Goal: Task Accomplishment & Management: Complete application form

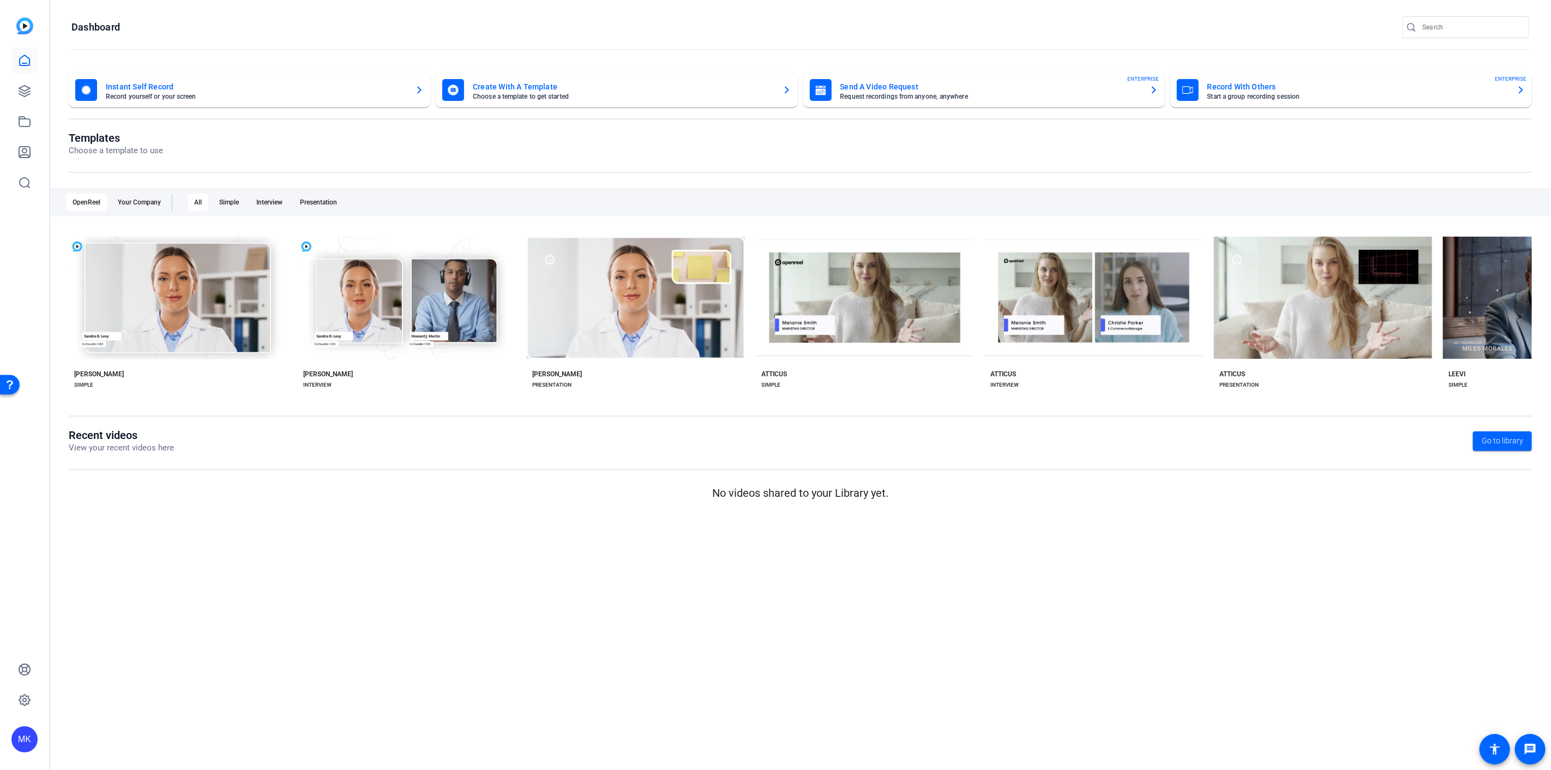
click at [895, 82] on mat-card-title "Send A Video Request" at bounding box center [991, 86] width 301 height 13
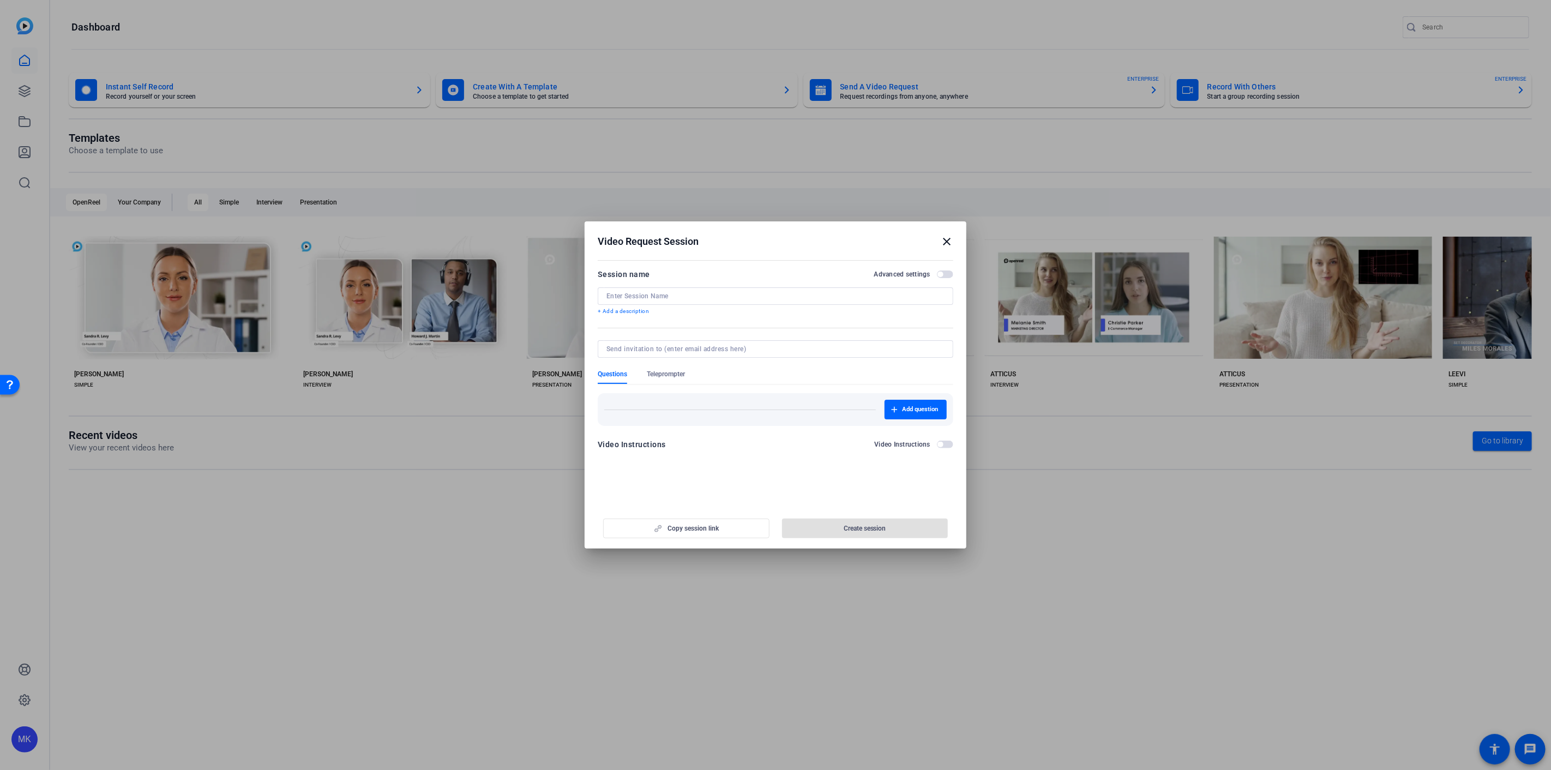
click at [945, 272] on span "button" at bounding box center [945, 275] width 16 height 8
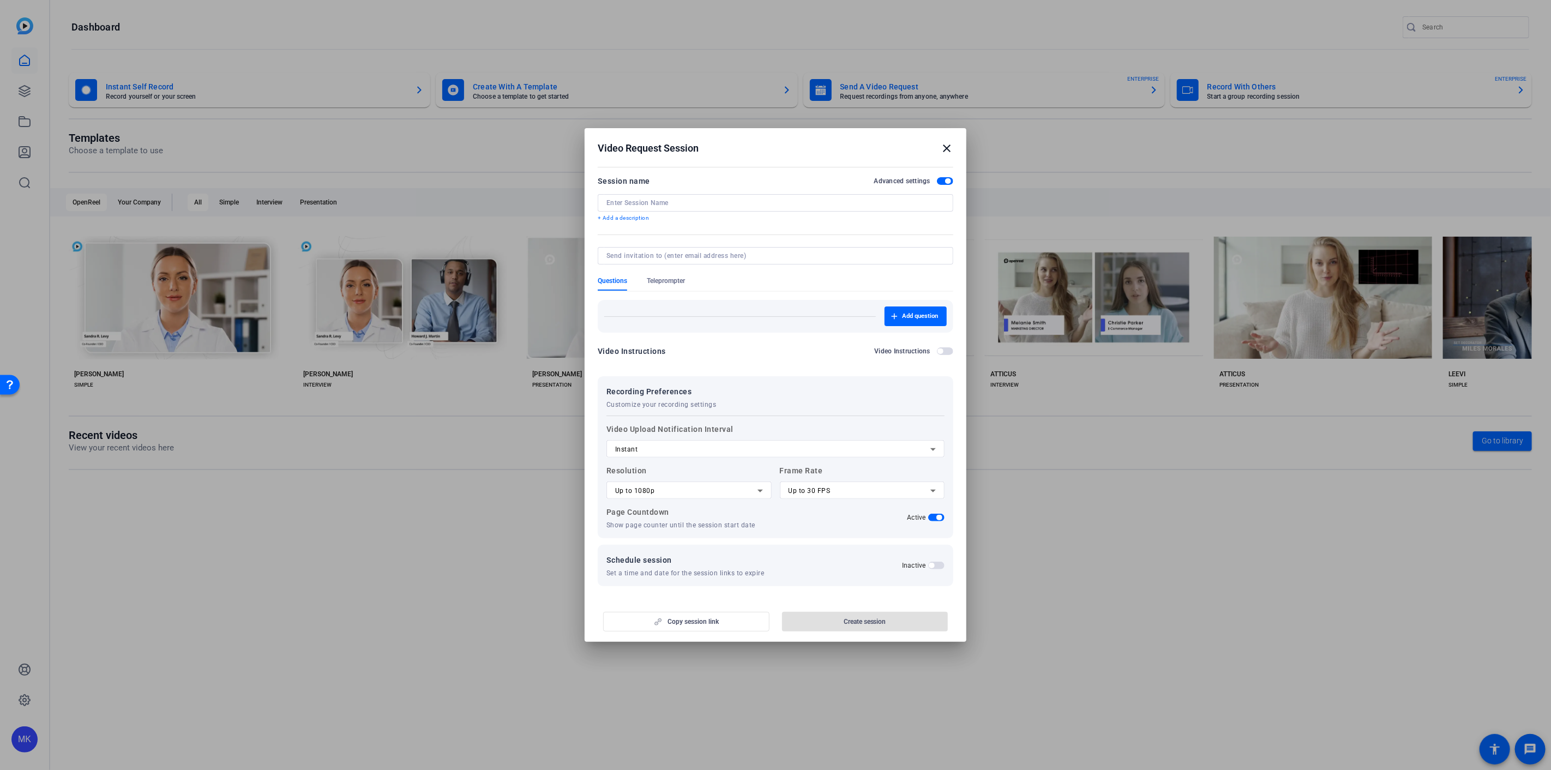
click at [685, 203] on input at bounding box center [776, 203] width 338 height 9
type input "O"
click at [631, 260] on input at bounding box center [774, 255] width 334 height 9
drag, startPoint x: 673, startPoint y: 203, endPoint x: 716, endPoint y: 203, distance: 42.6
click at [673, 203] on input "[PERSON_NAME] Video Request (scheduled)" at bounding box center [776, 203] width 338 height 9
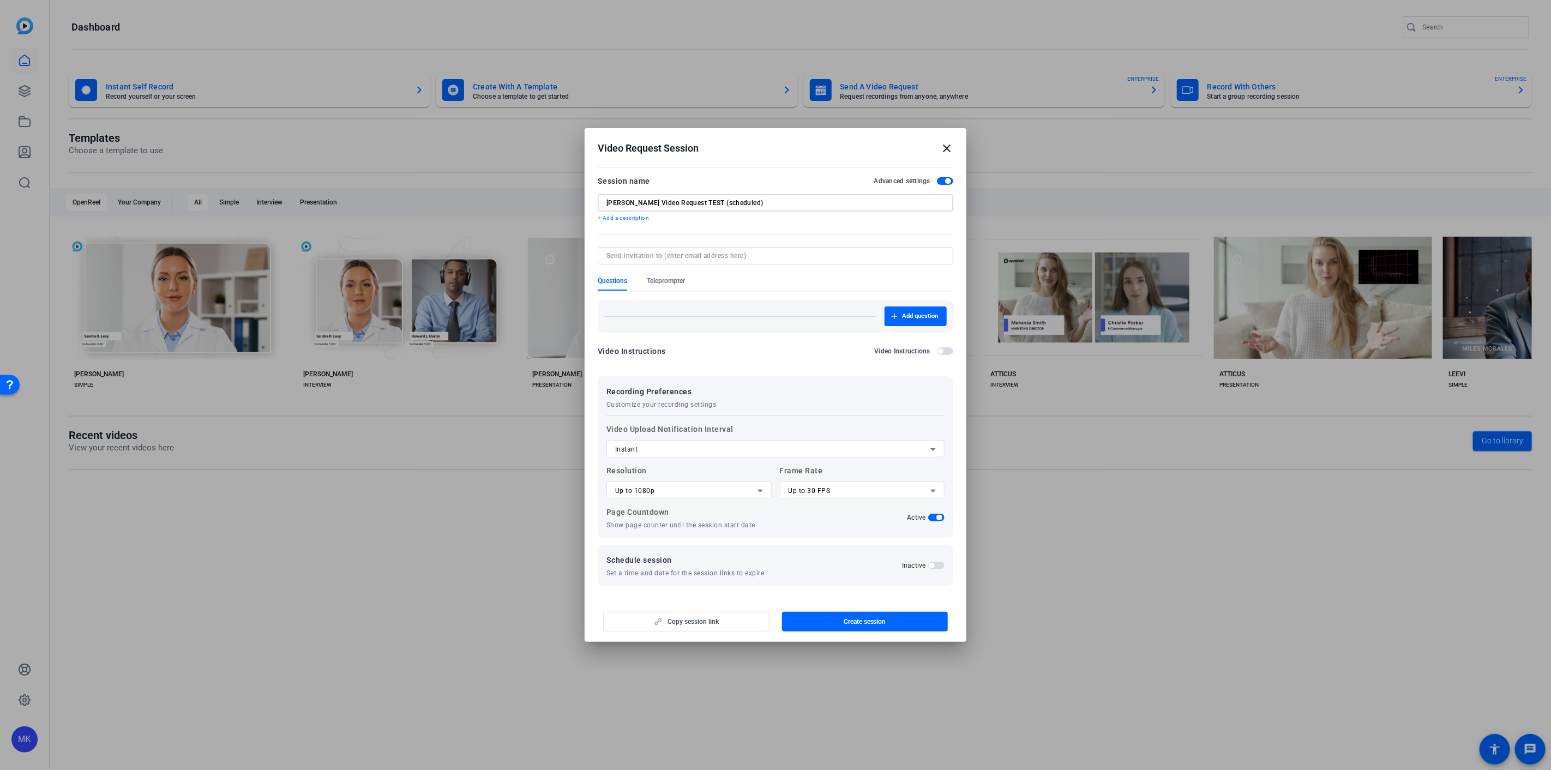
type input "[PERSON_NAME] Video Request TEST (scheduled)"
click at [714, 248] on form "Session name Advanced settings [PERSON_NAME] Video Request TEST (scheduled) + A…" at bounding box center [776, 381] width 356 height 412
click at [724, 253] on input at bounding box center [774, 255] width 334 height 9
type input "[PERSON_NAME][EMAIL_ADDRESS][PERSON_NAME][DOMAIN_NAME]"
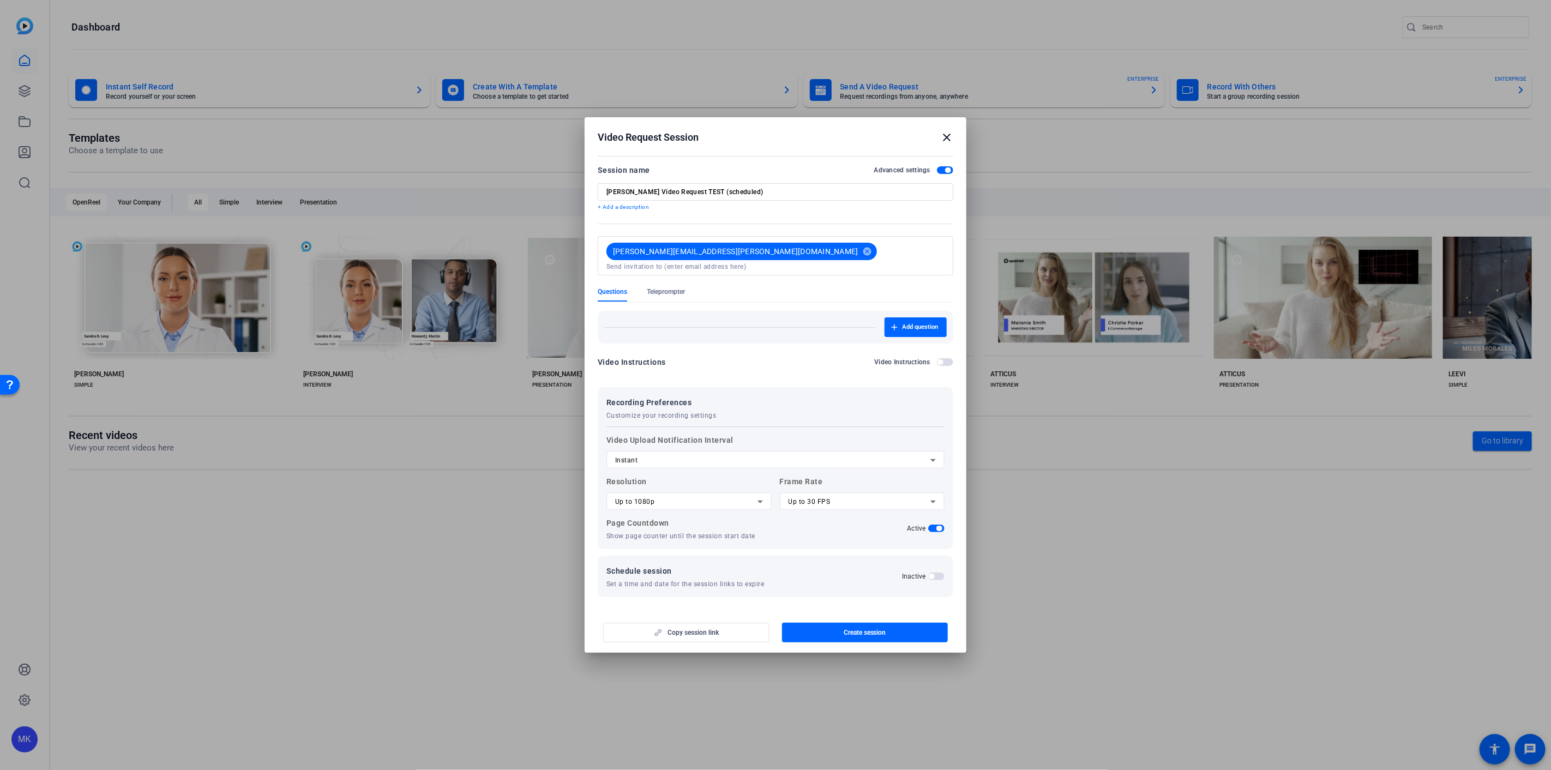
click at [936, 573] on span "button" at bounding box center [936, 577] width 16 height 8
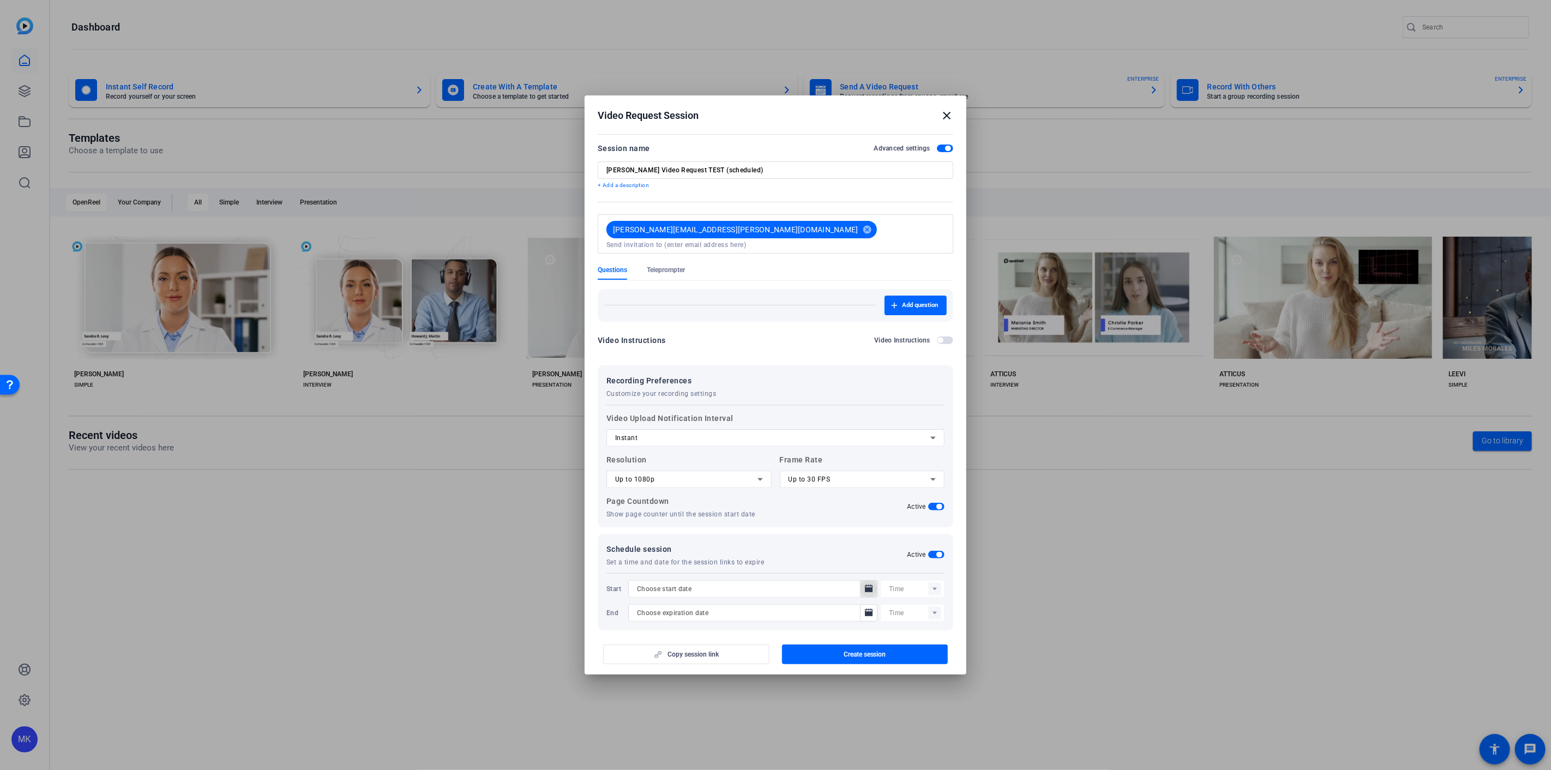
click at [865, 585] on icon "Open calendar" at bounding box center [869, 589] width 8 height 8
click at [706, 489] on span "10" at bounding box center [709, 490] width 20 height 20
type input "[DATE]"
click at [930, 583] on rect at bounding box center [934, 589] width 13 height 13
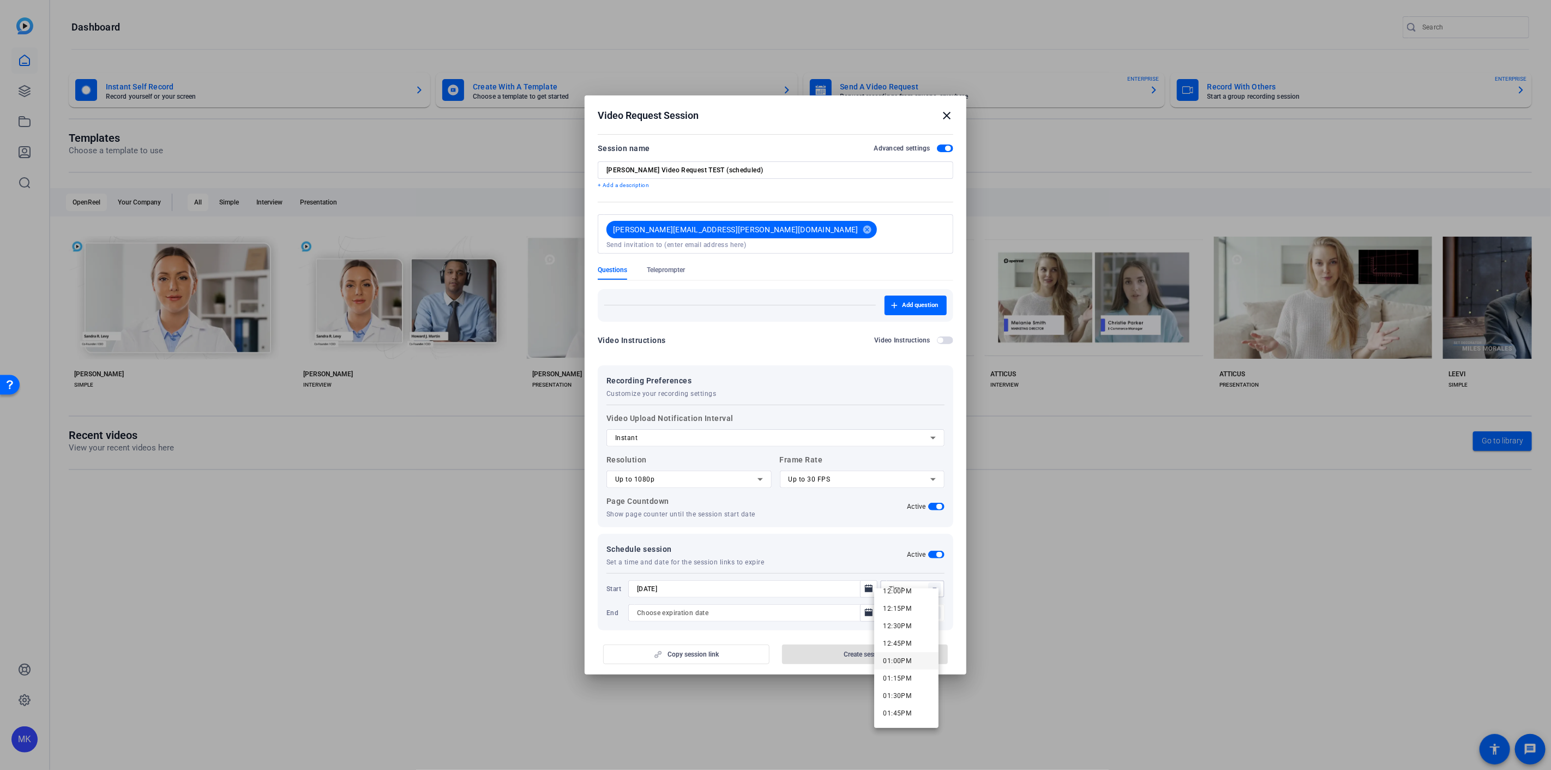
click at [904, 663] on span "01:00PM" at bounding box center [897, 661] width 28 height 8
type input "01:00PM"
click at [865, 609] on icon "Open calendar" at bounding box center [869, 613] width 8 height 8
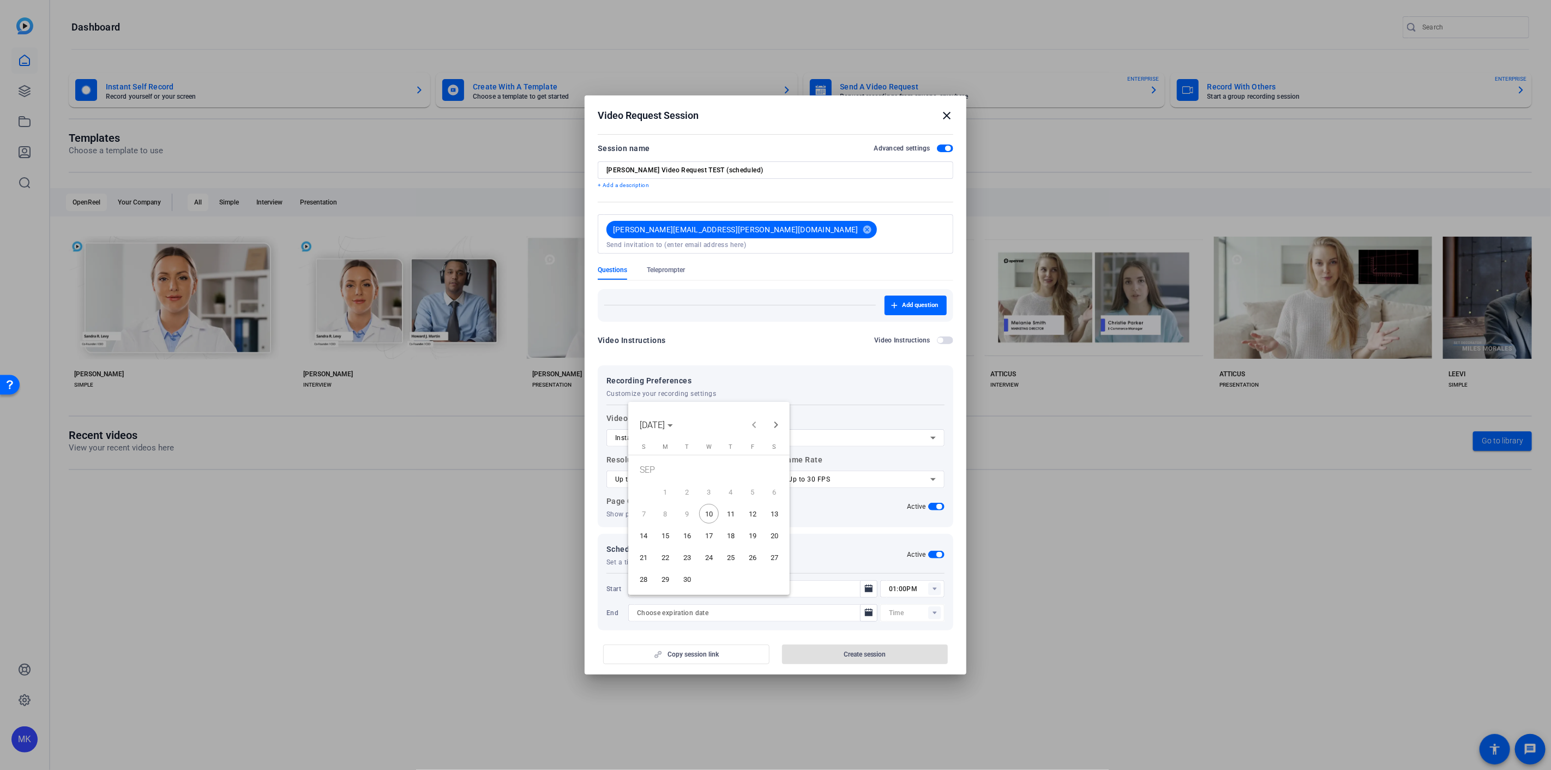
click at [732, 514] on span "11" at bounding box center [731, 514] width 20 height 20
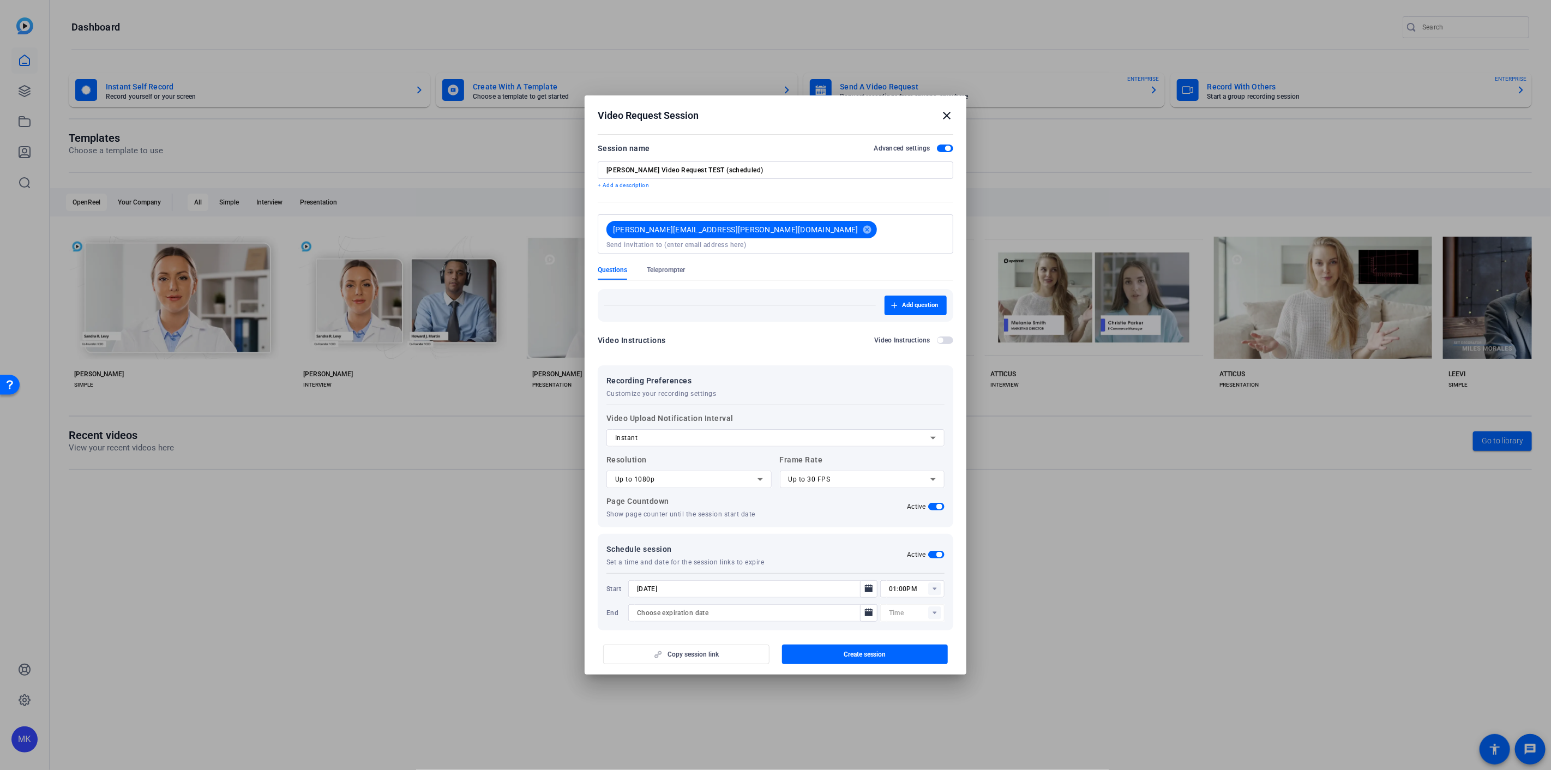
type input "[DATE]"
type input "01:15PM"
click at [928, 607] on rect at bounding box center [934, 613] width 13 height 13
click at [944, 601] on div "Schedule session Set a time and date for the session links to expire Active Sta…" at bounding box center [776, 582] width 356 height 97
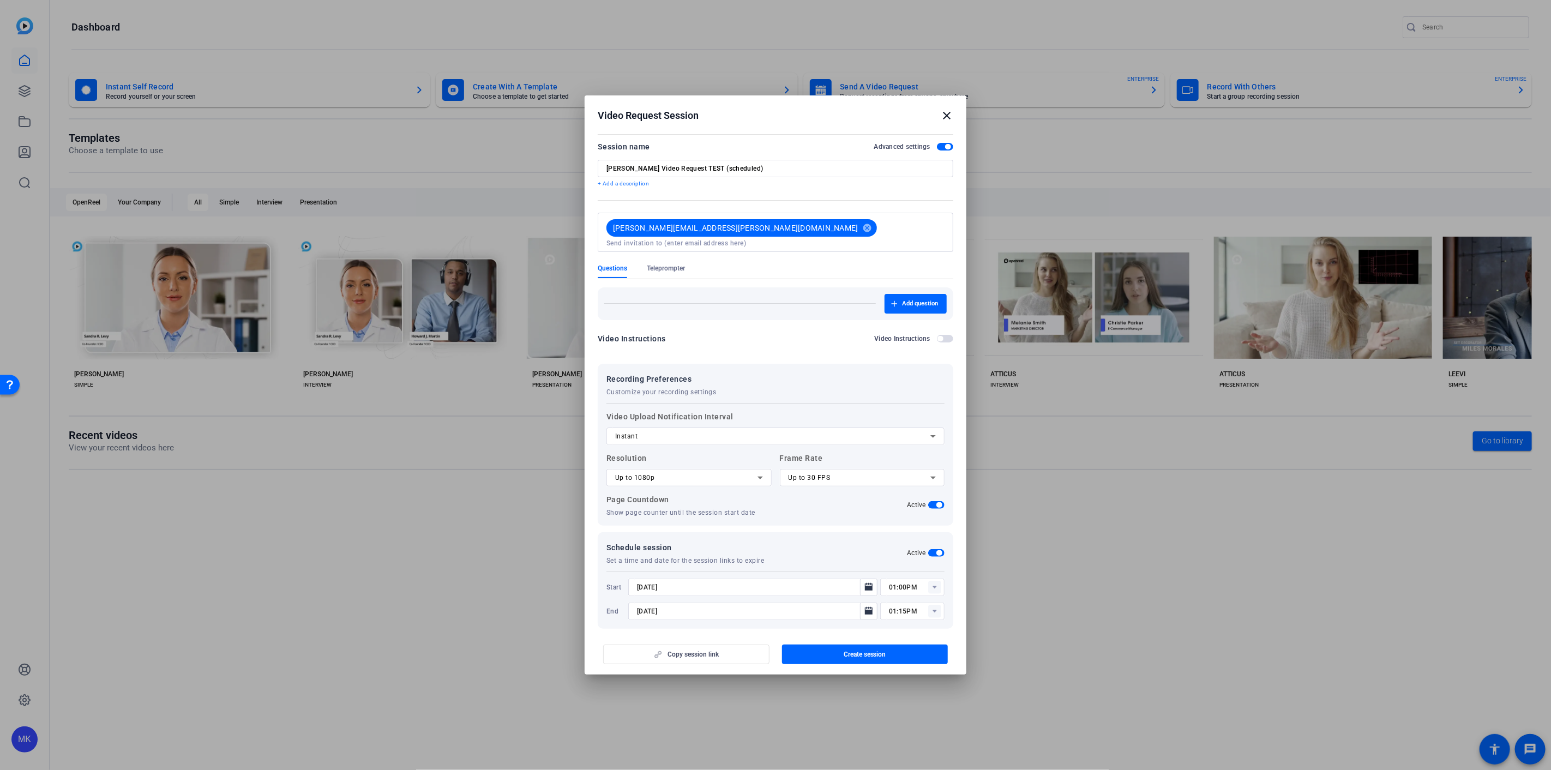
scroll to position [0, 0]
click at [865, 654] on span "Create session" at bounding box center [865, 654] width 43 height 9
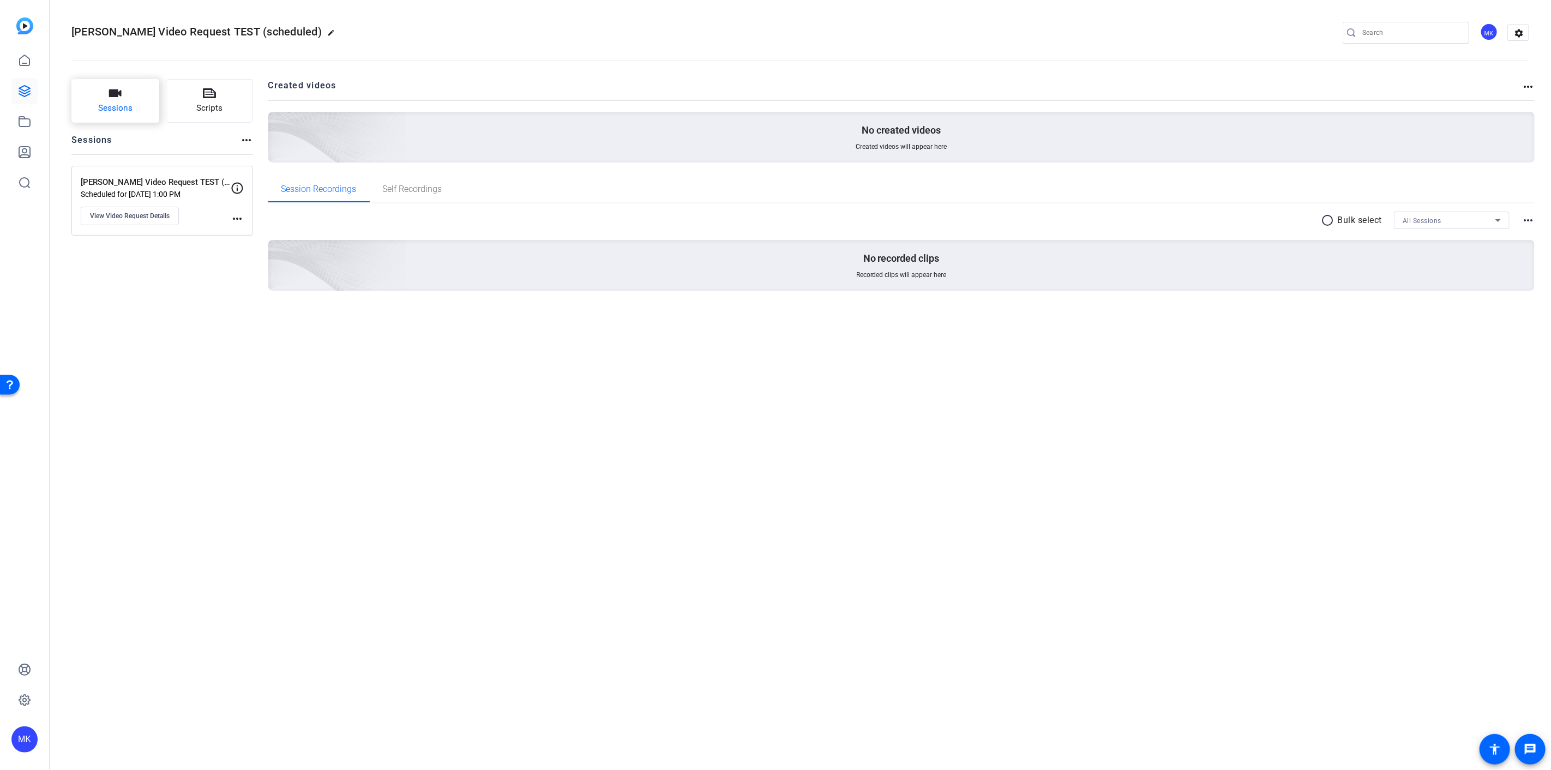
click at [127, 104] on span "Sessions" at bounding box center [115, 108] width 34 height 13
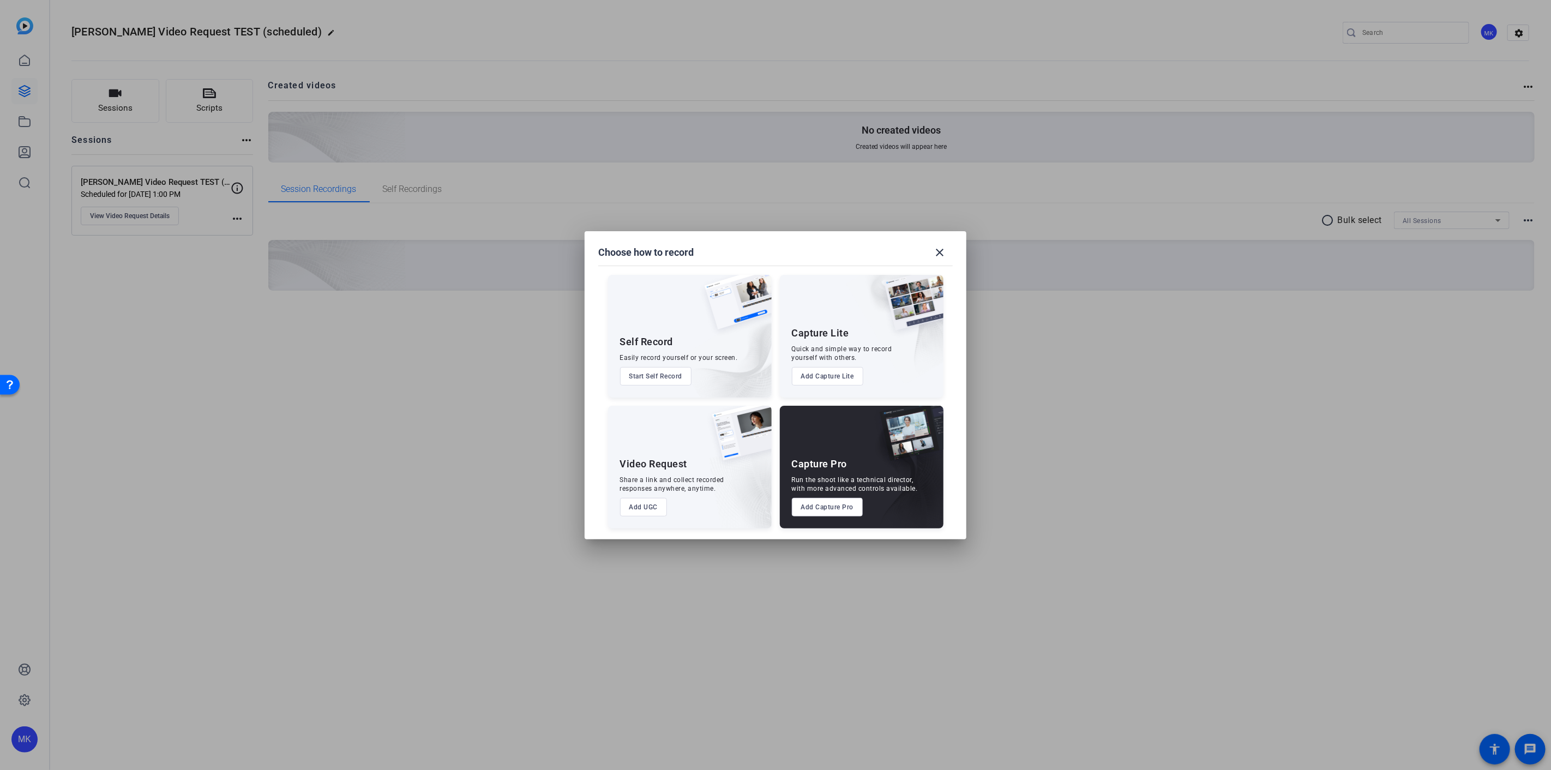
click at [823, 508] on button "Add Capture Pro" at bounding box center [827, 507] width 71 height 19
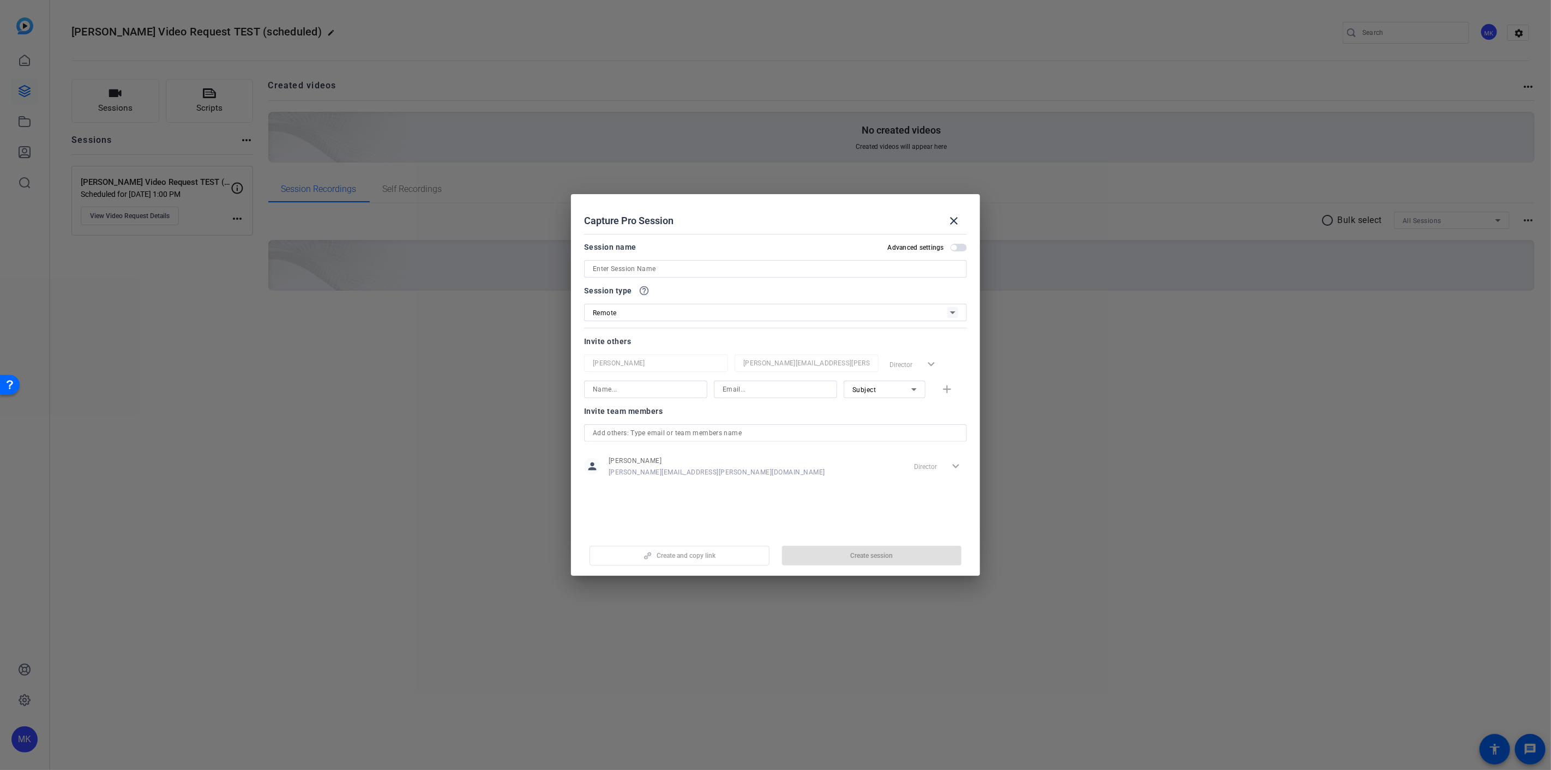
click at [960, 244] on span "button" at bounding box center [959, 248] width 16 height 8
click at [655, 264] on input at bounding box center [776, 268] width 366 height 13
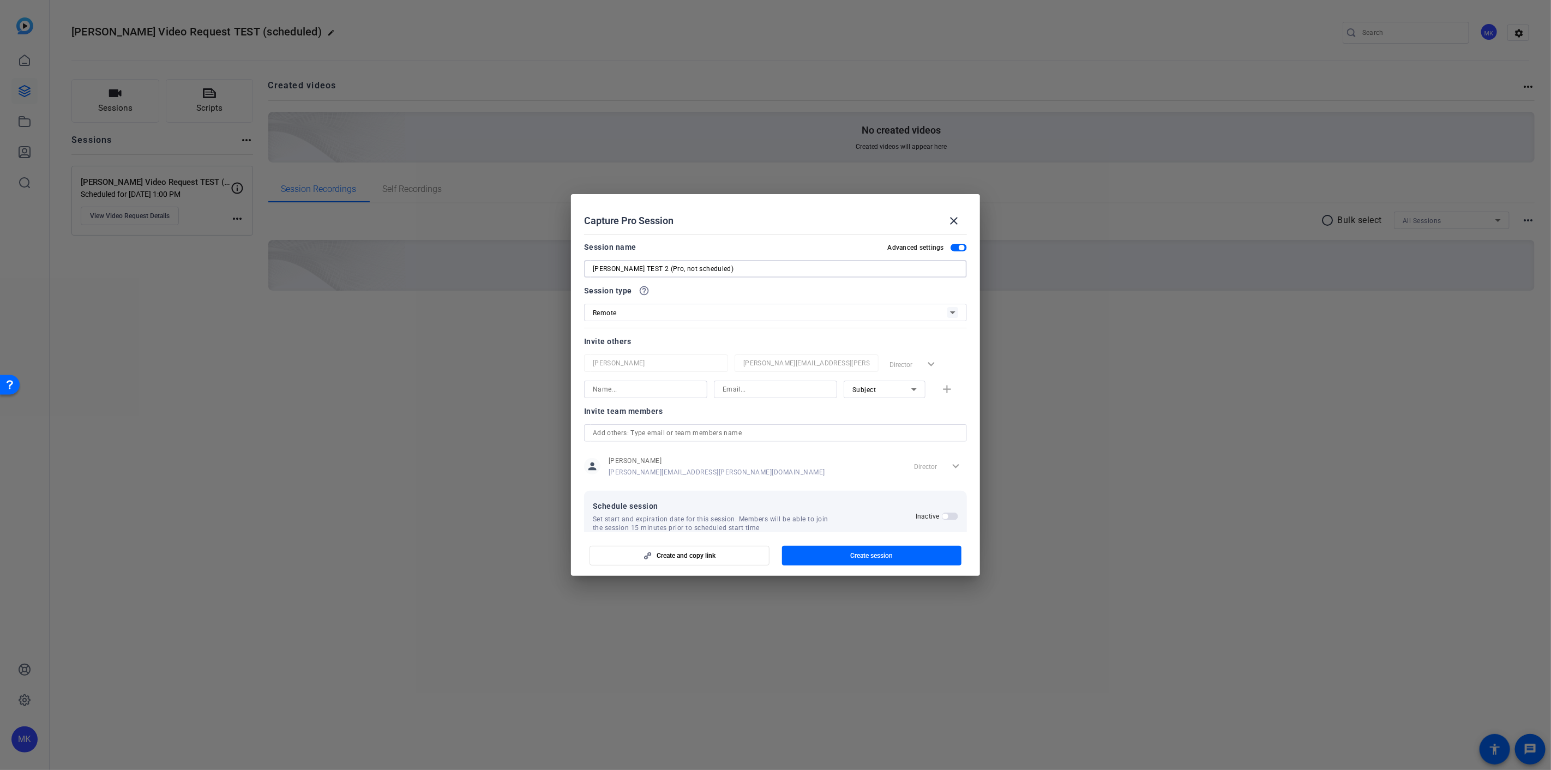
type input "[PERSON_NAME] TEST 2 (Pro, not scheduled)"
click at [631, 390] on input at bounding box center [646, 389] width 106 height 13
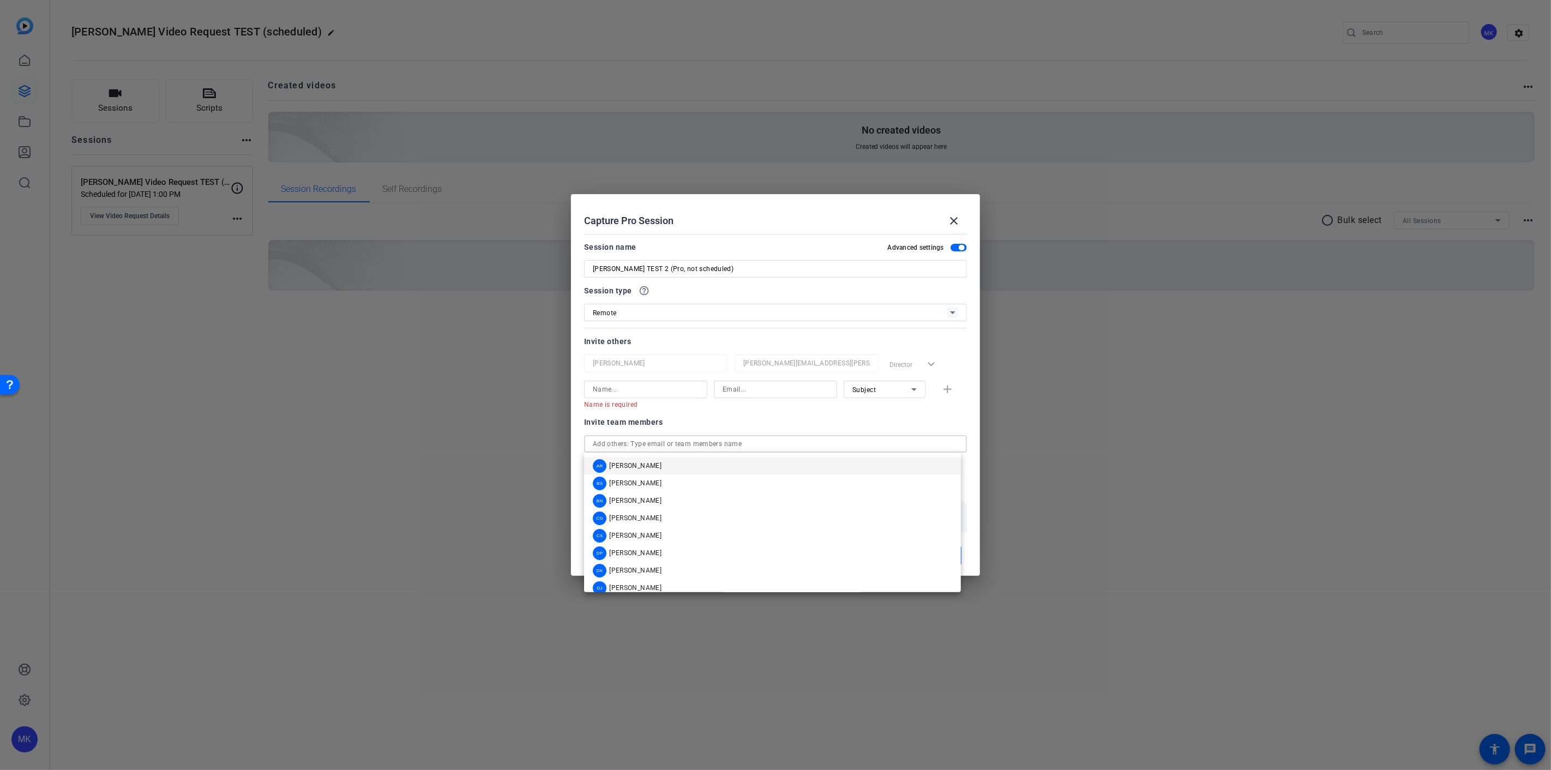
click at [636, 433] on div "Invite team members person [PERSON_NAME] [PERSON_NAME][EMAIL_ADDRESS][PERSON_NA…" at bounding box center [775, 459] width 383 height 86
click at [417, 432] on div at bounding box center [775, 385] width 1551 height 770
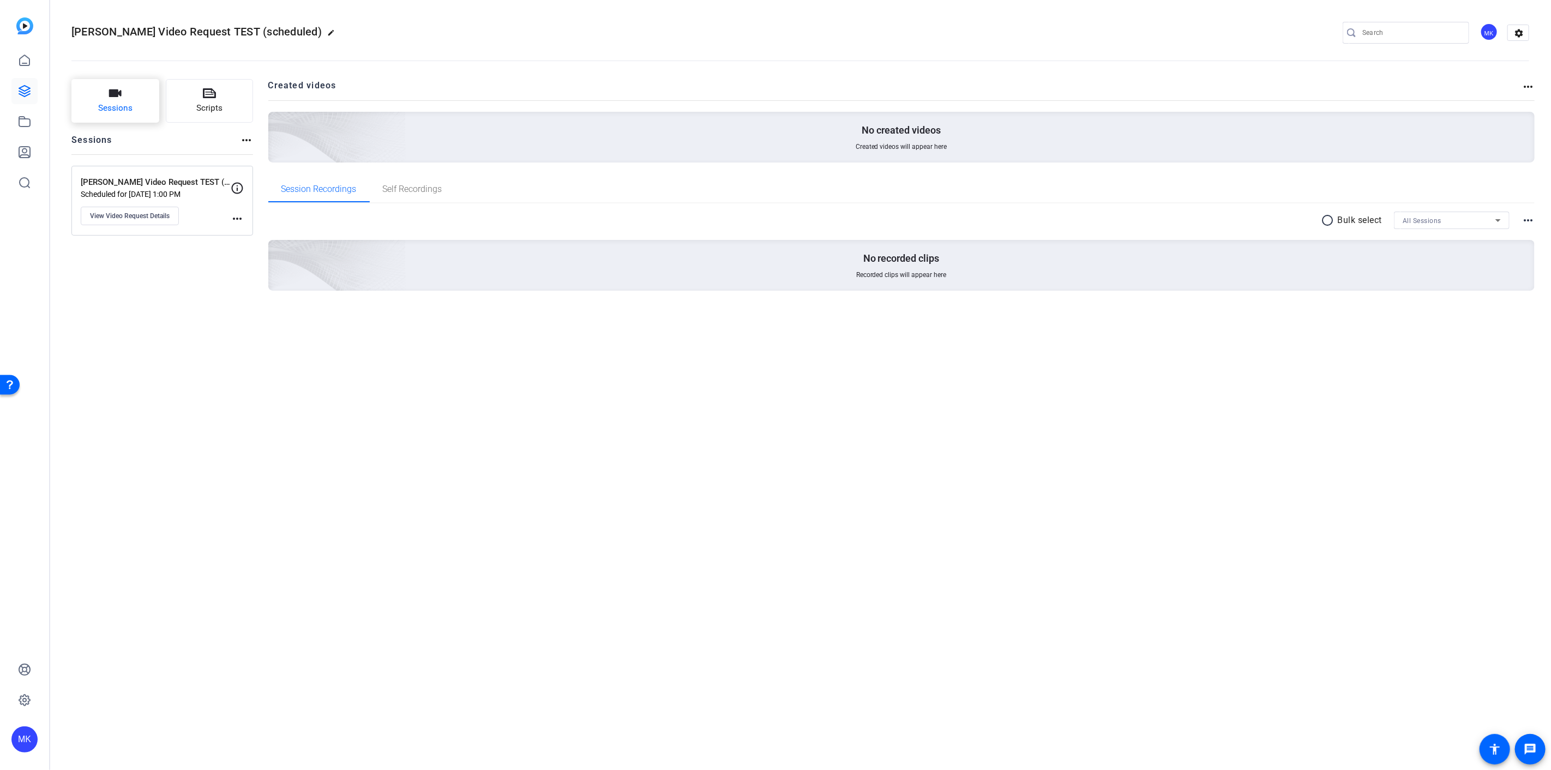
click at [110, 112] on span "Sessions" at bounding box center [115, 108] width 34 height 13
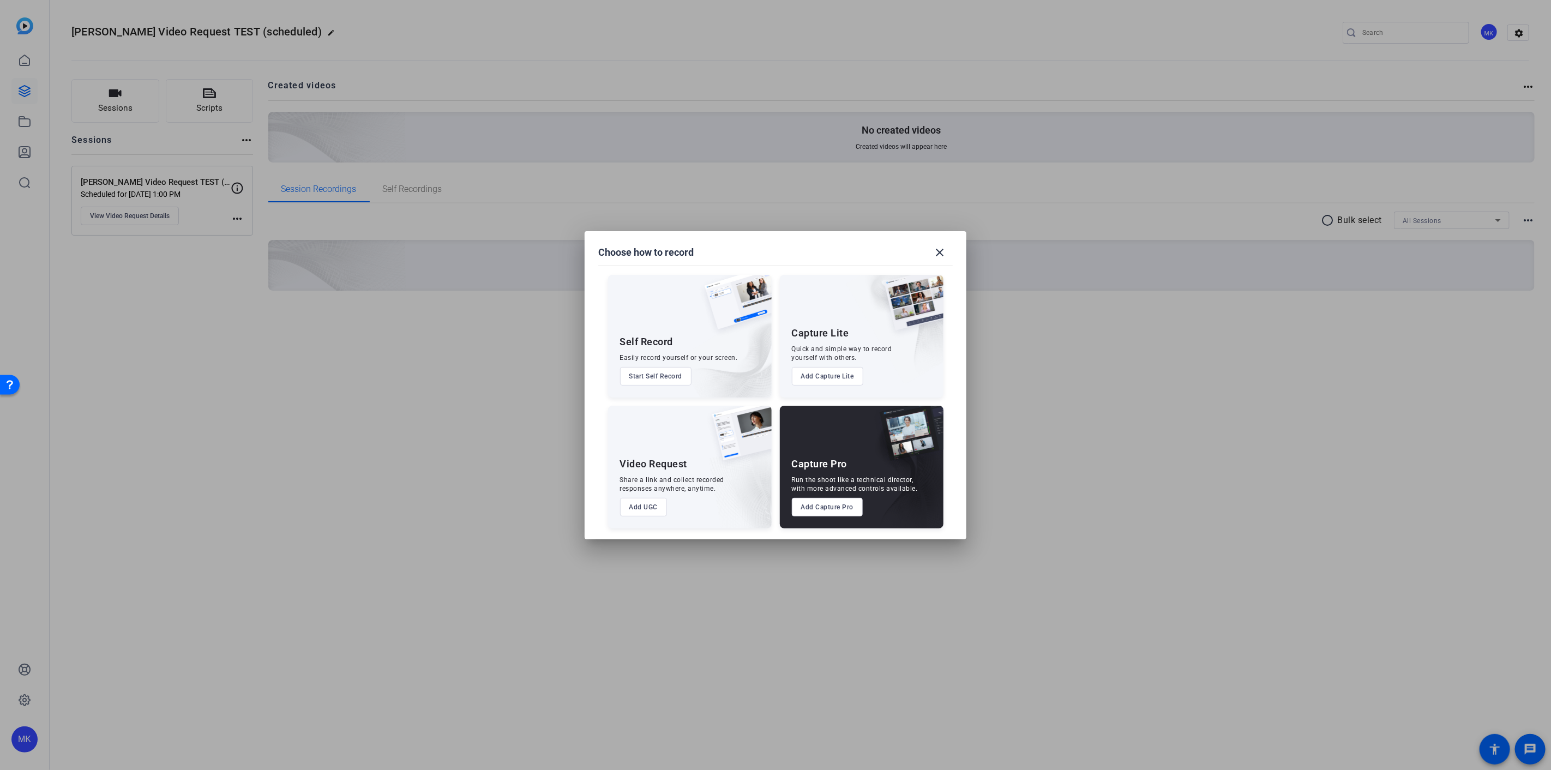
click at [631, 504] on button "Add UGC" at bounding box center [643, 507] width 47 height 19
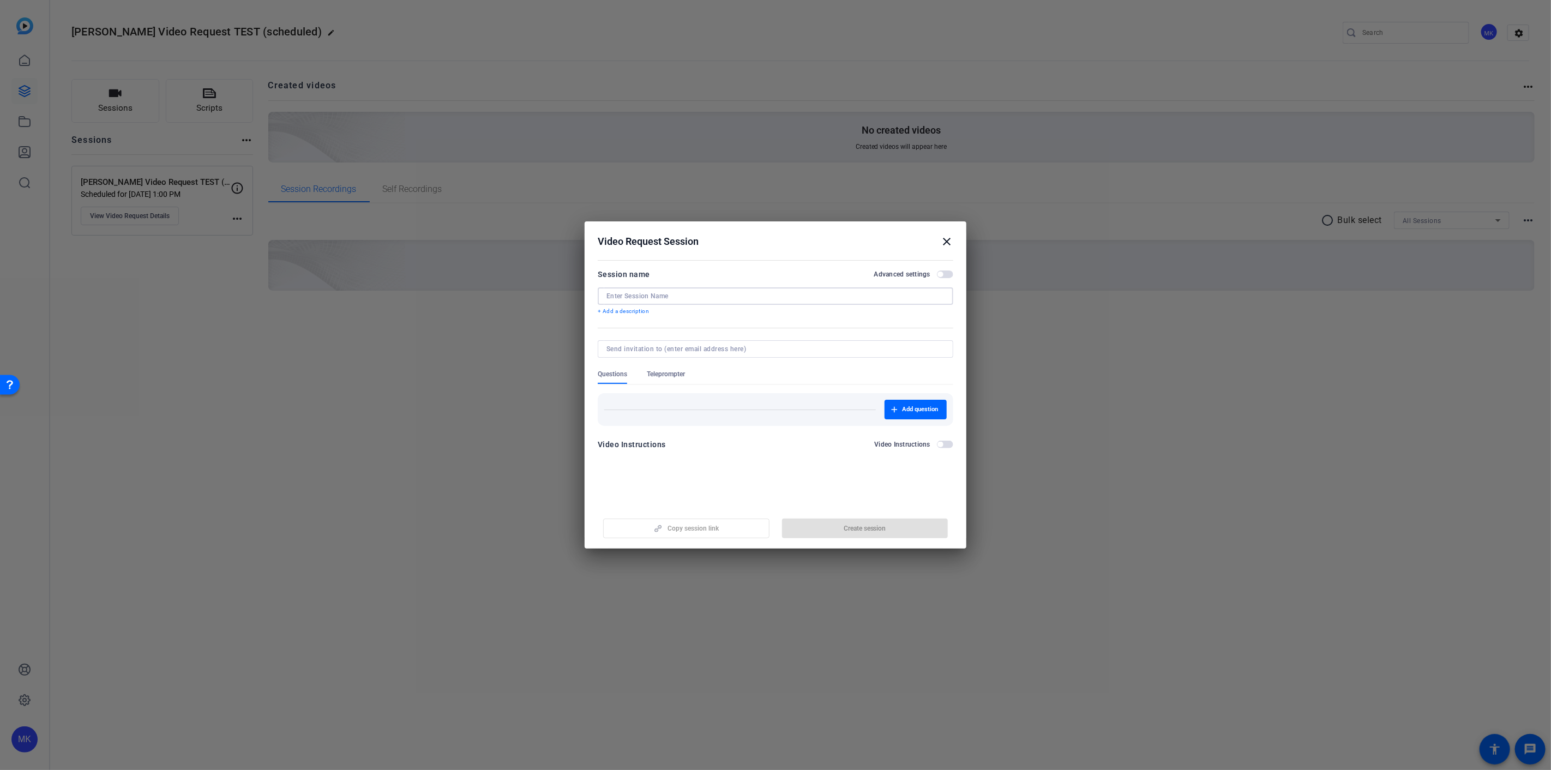
click at [655, 296] on input at bounding box center [776, 296] width 338 height 9
click at [948, 273] on span "button" at bounding box center [945, 275] width 16 height 8
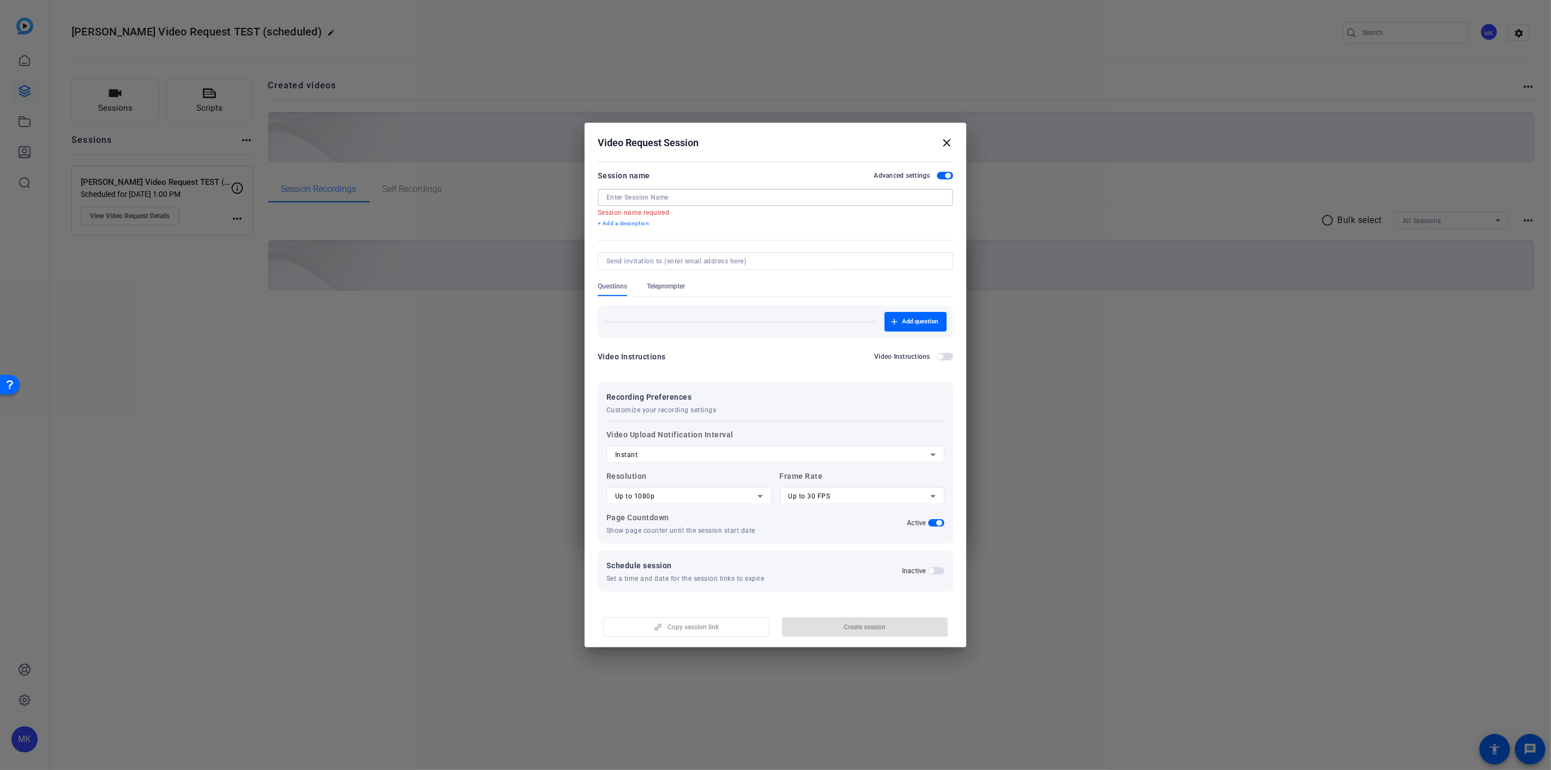
click at [645, 193] on input at bounding box center [776, 197] width 338 height 9
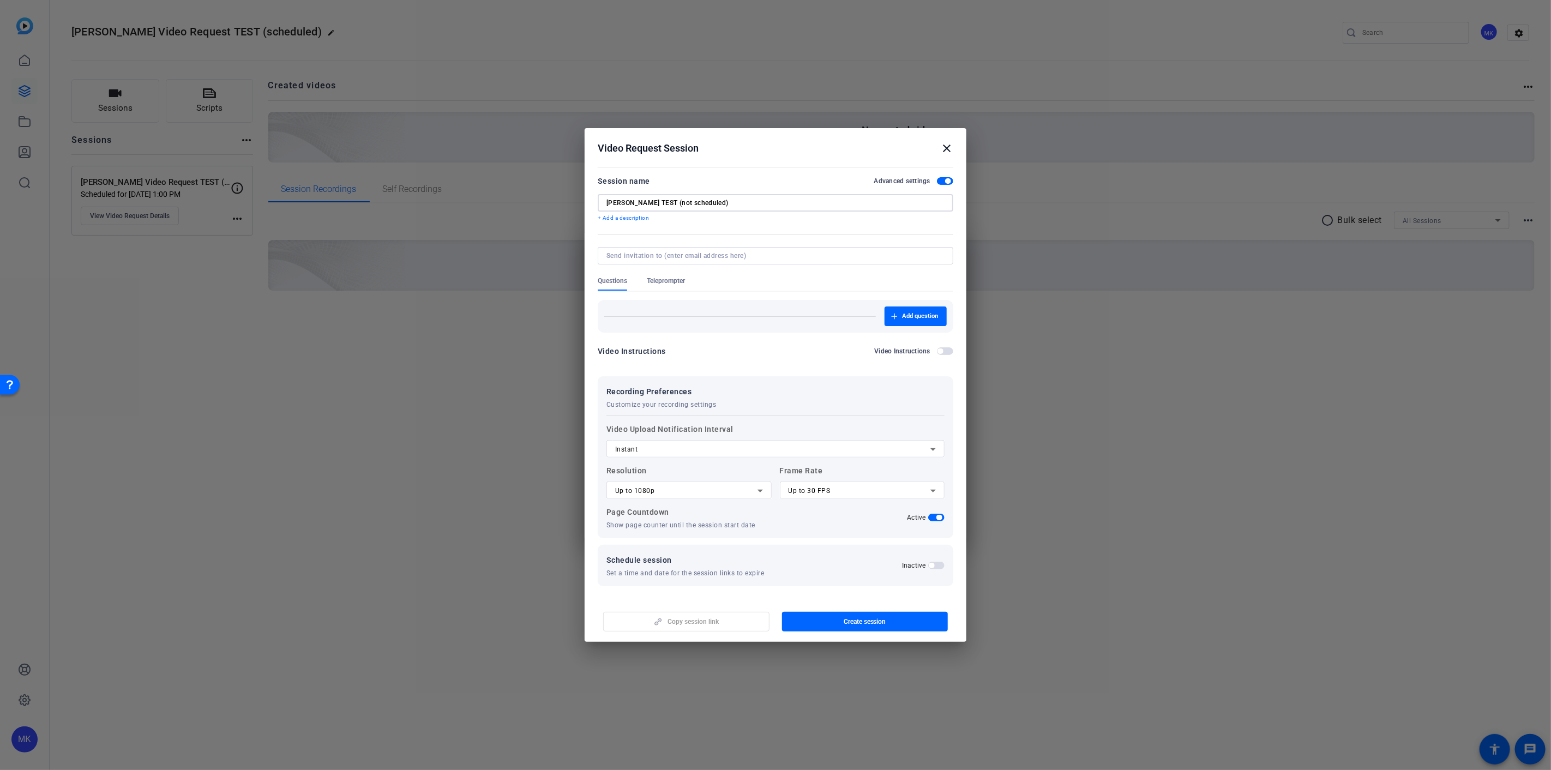
click at [628, 199] on input "[PERSON_NAME] TEST (not scheduled)" at bounding box center [776, 203] width 338 height 9
type input "[PERSON_NAME] Video Request TEST (not scheduled)"
click at [702, 259] on input at bounding box center [774, 255] width 334 height 9
type input "[PERSON_NAME][EMAIL_ADDRESS][PERSON_NAME][DOMAIN_NAME]"
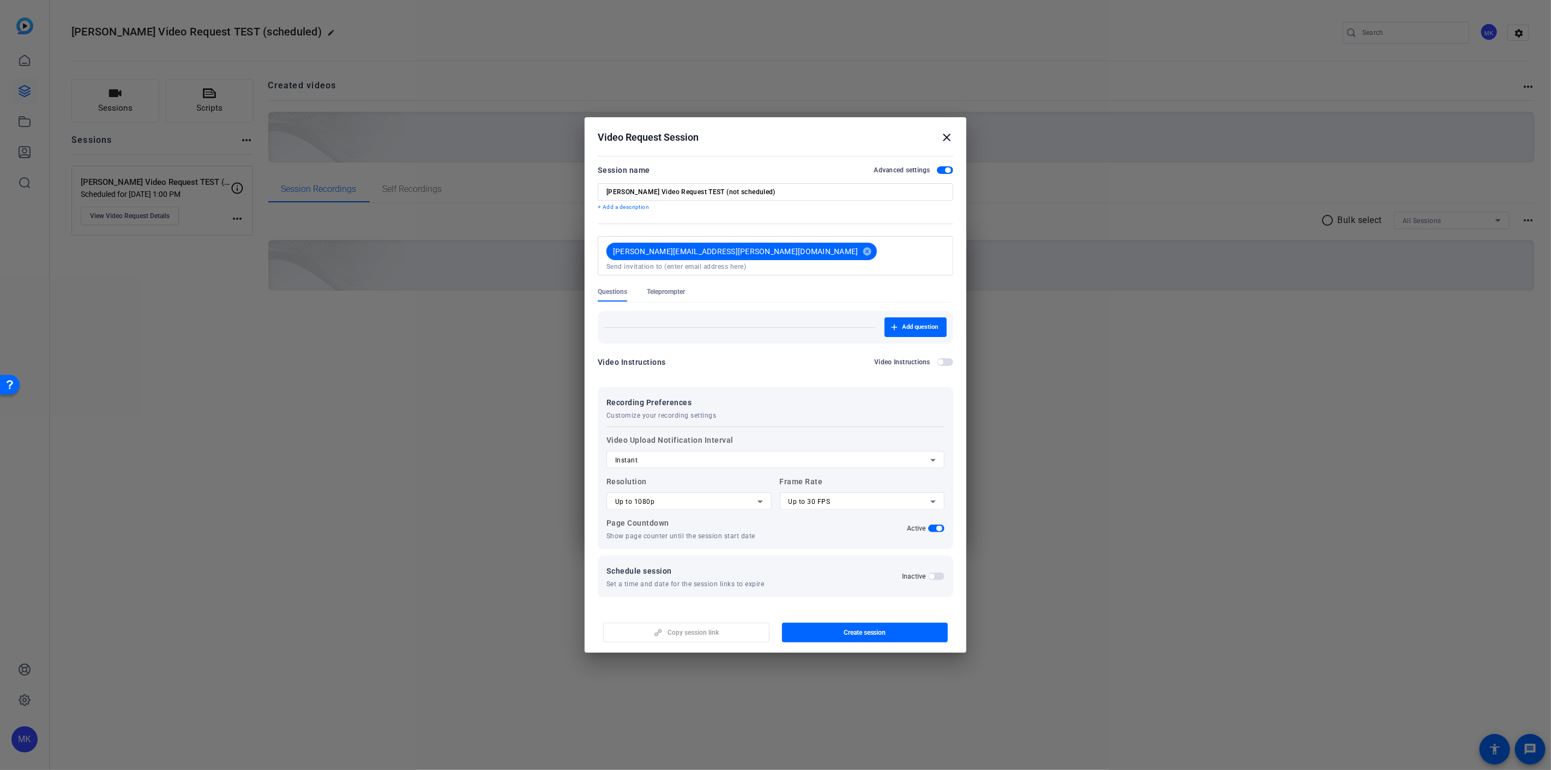
click at [685, 454] on div "Instant" at bounding box center [772, 460] width 315 height 13
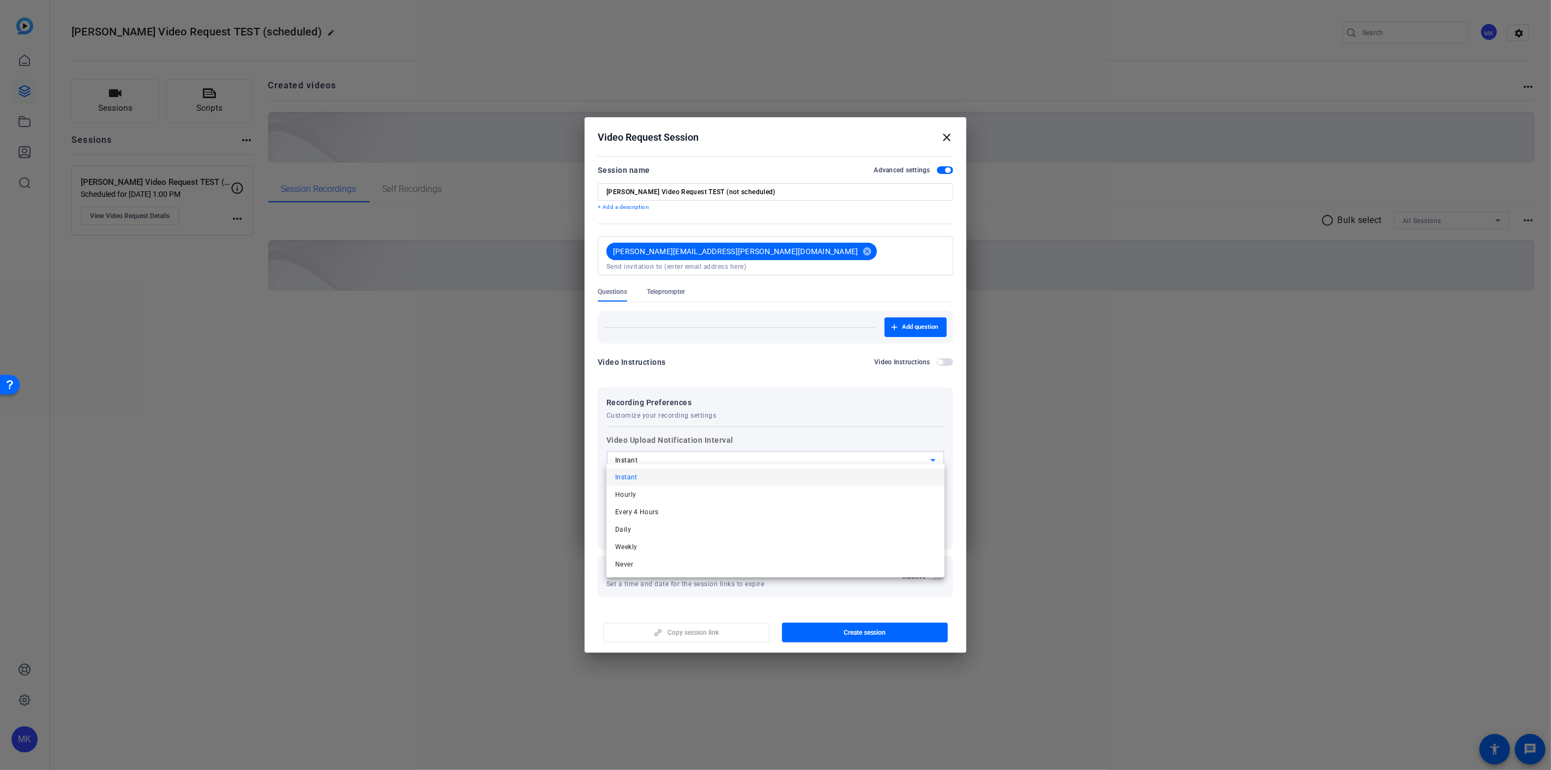
click at [685, 453] on div at bounding box center [775, 385] width 1551 height 770
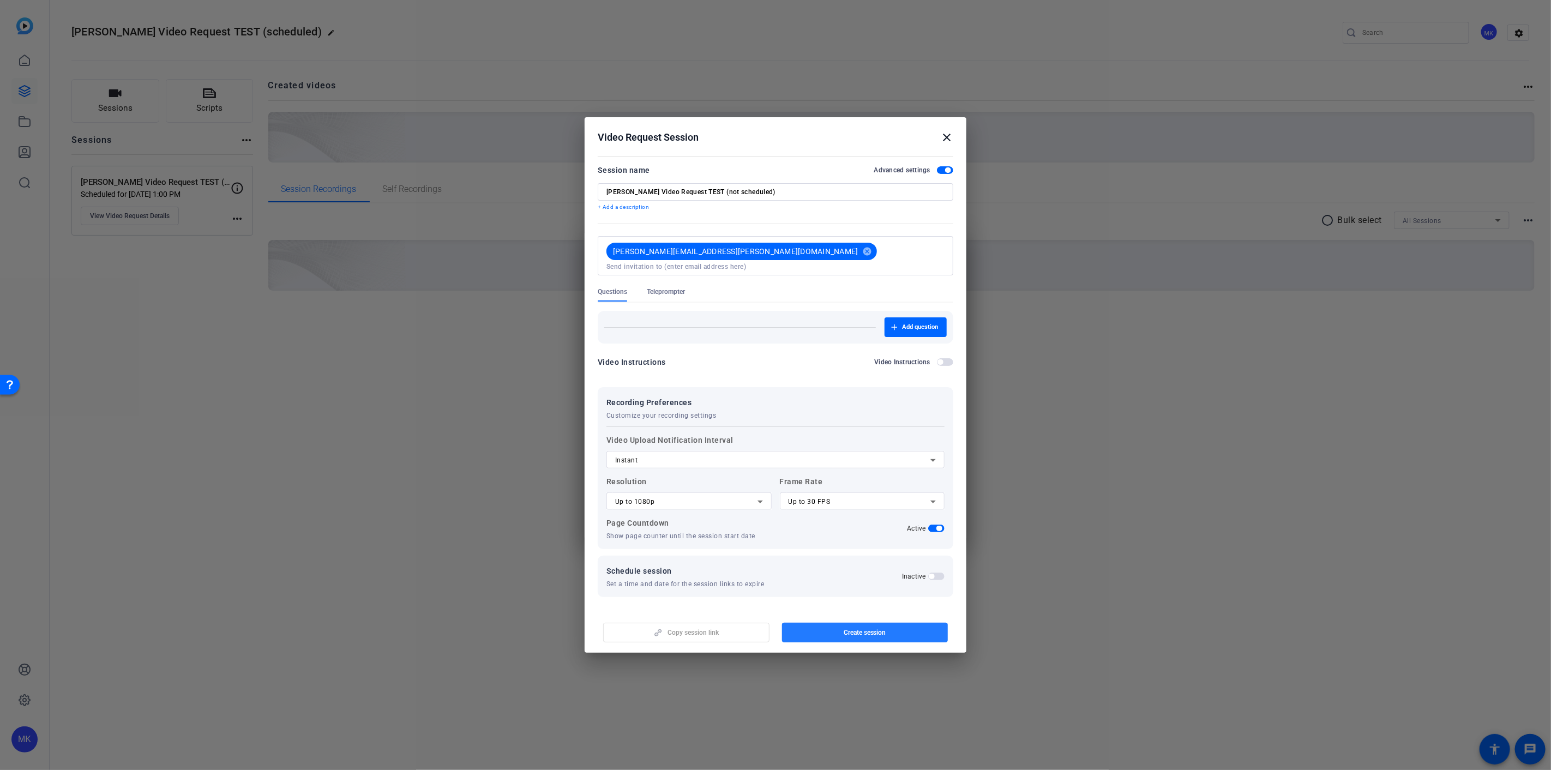
click at [871, 628] on span "Create session" at bounding box center [865, 632] width 43 height 9
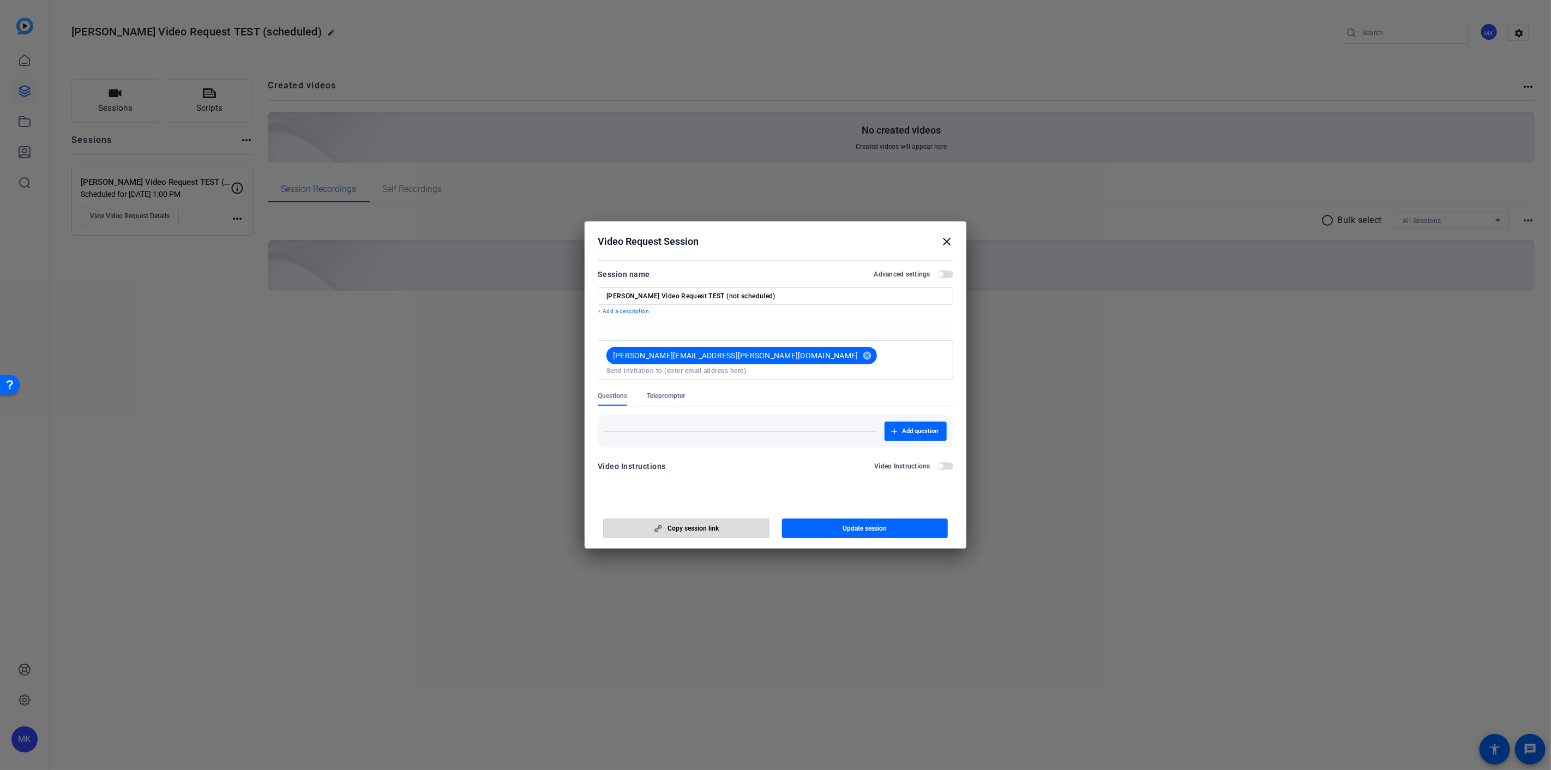
click at [643, 529] on span "button" at bounding box center [686, 529] width 165 height 26
drag, startPoint x: 951, startPoint y: 243, endPoint x: 940, endPoint y: 248, distance: 12.0
click at [950, 243] on mat-icon "close" at bounding box center [946, 241] width 13 height 13
